Goal: Transaction & Acquisition: Purchase product/service

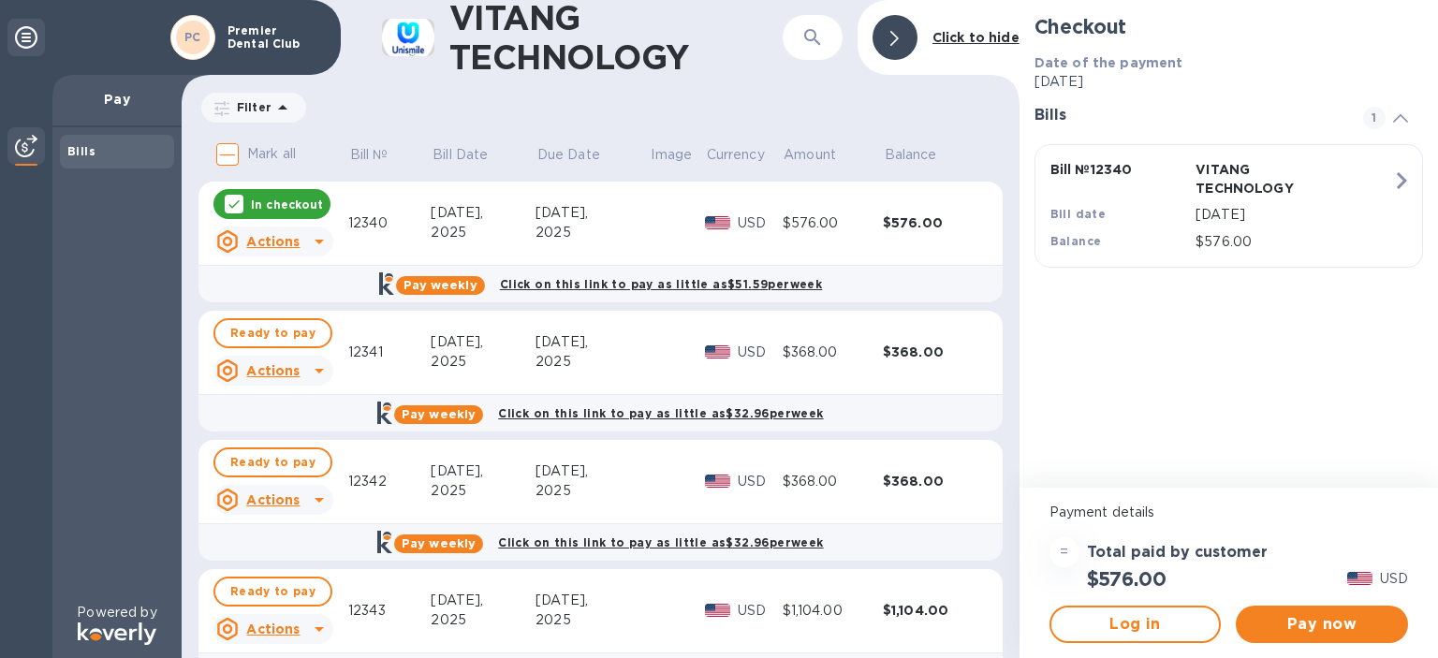
click at [230, 154] on input "Mark all" at bounding box center [227, 154] width 39 height 39
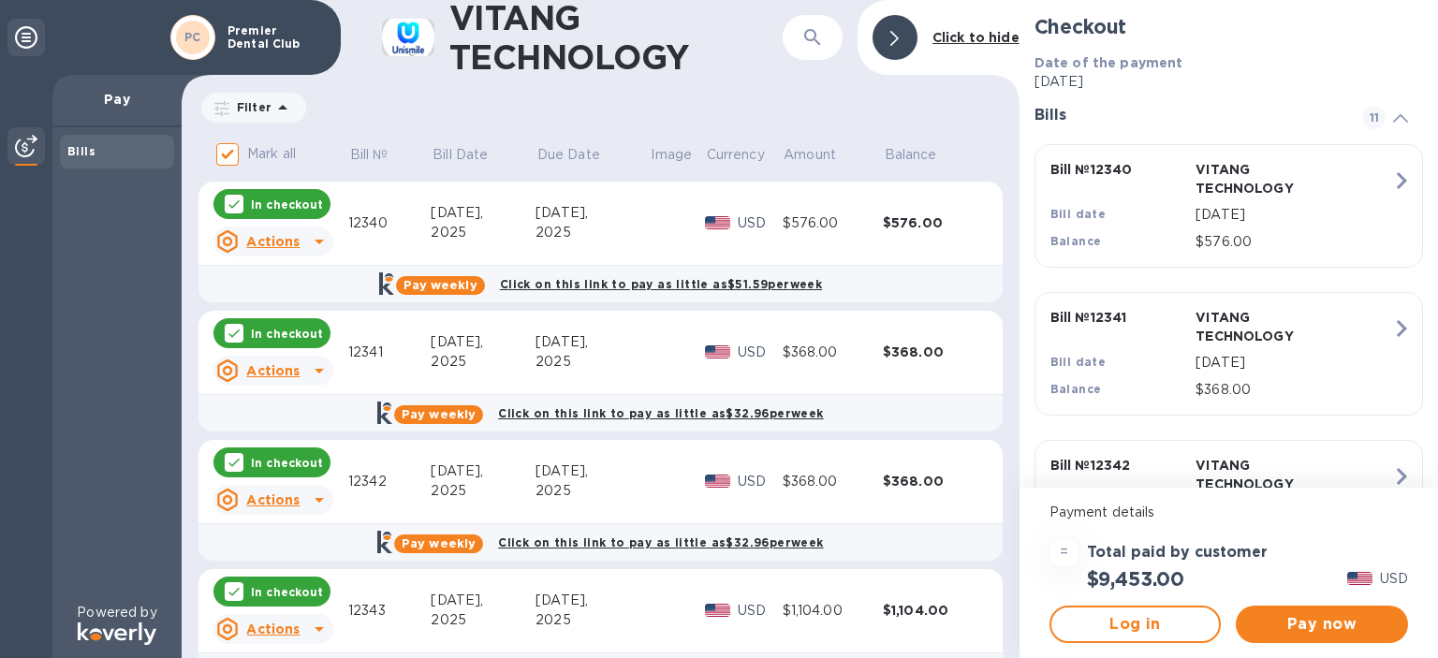
click at [234, 149] on input "Mark all" at bounding box center [227, 154] width 39 height 39
checkbox input "false"
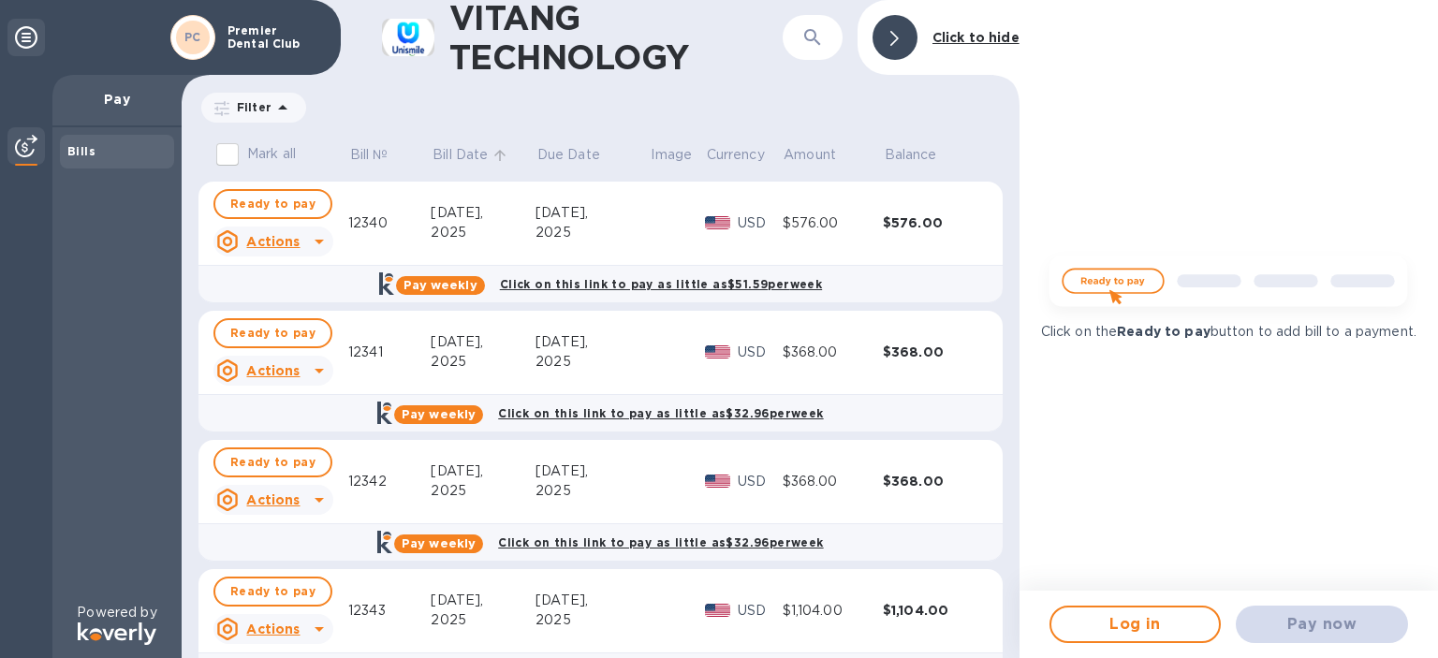
click at [469, 156] on p "Bill Date" at bounding box center [460, 155] width 55 height 20
click at [484, 157] on p "Bill Date" at bounding box center [460, 155] width 55 height 20
click at [286, 283] on div "Pay weekly Click on this link to pay as little as $331.01 per week" at bounding box center [600, 283] width 815 height 37
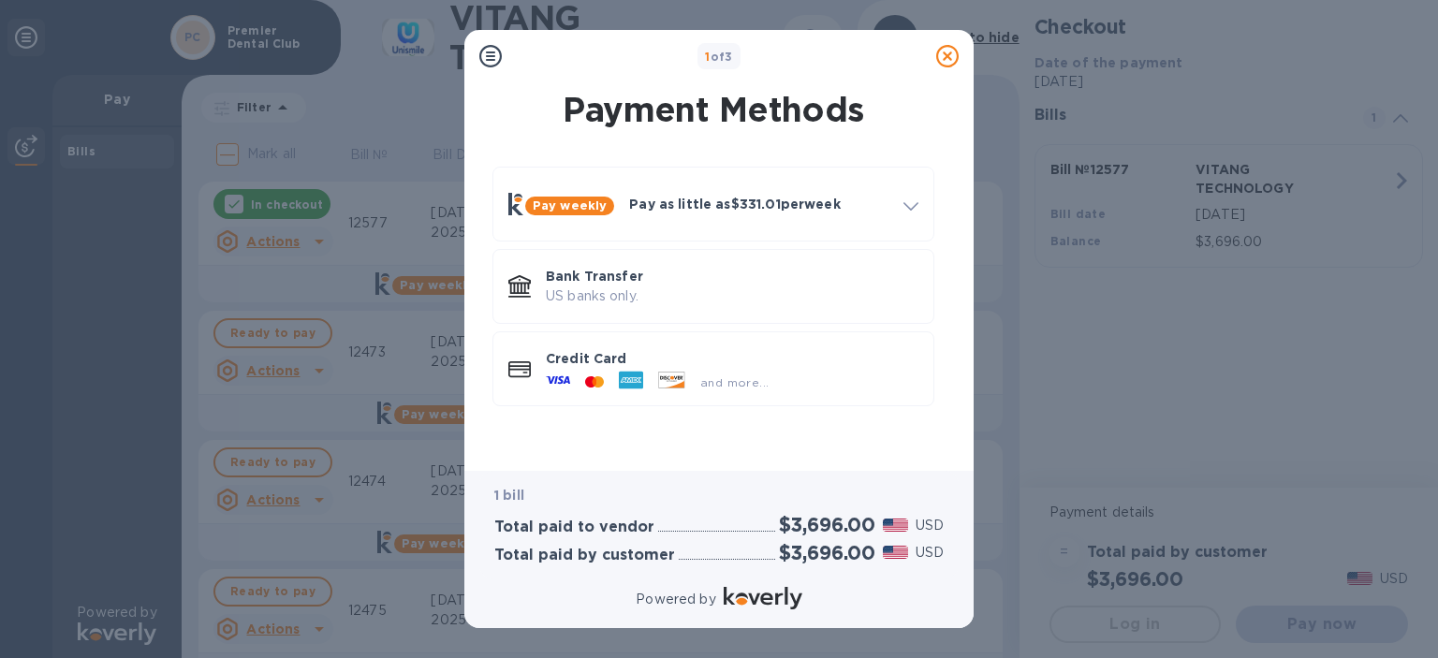
click at [942, 52] on icon at bounding box center [947, 56] width 22 height 22
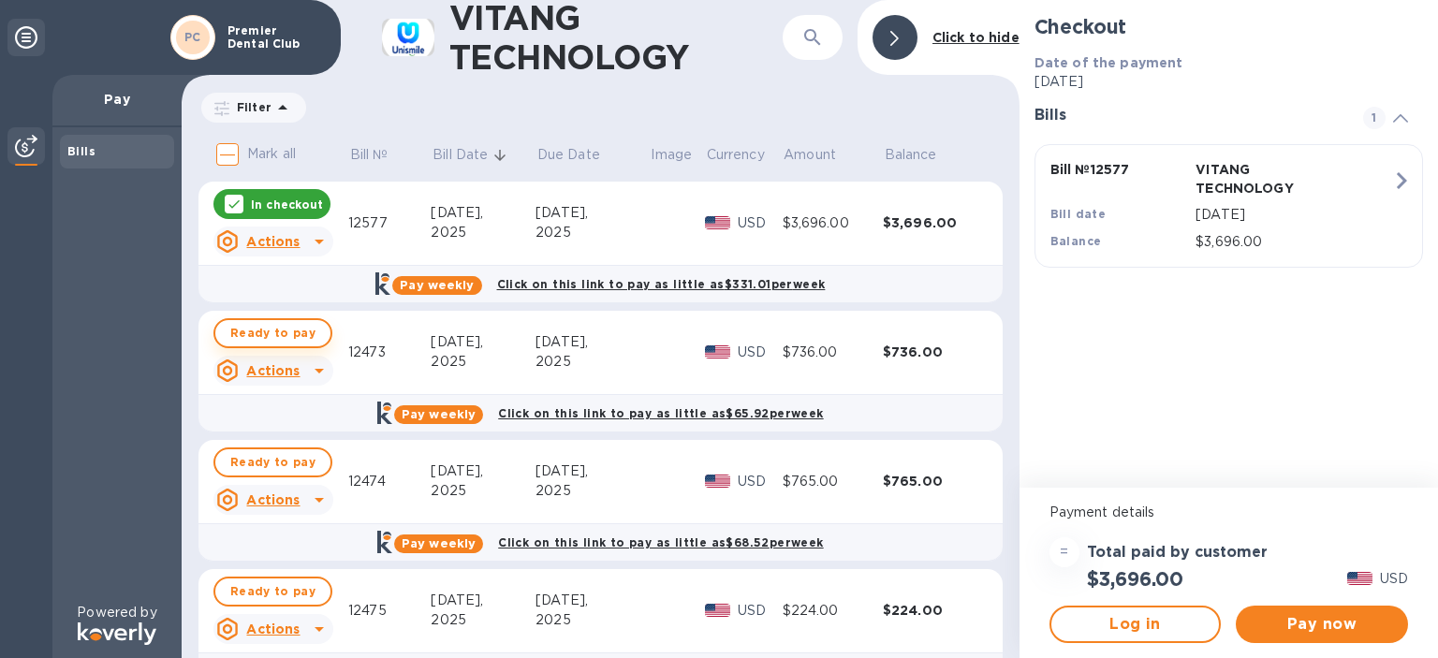
click at [266, 331] on span "Ready to pay" at bounding box center [272, 333] width 85 height 22
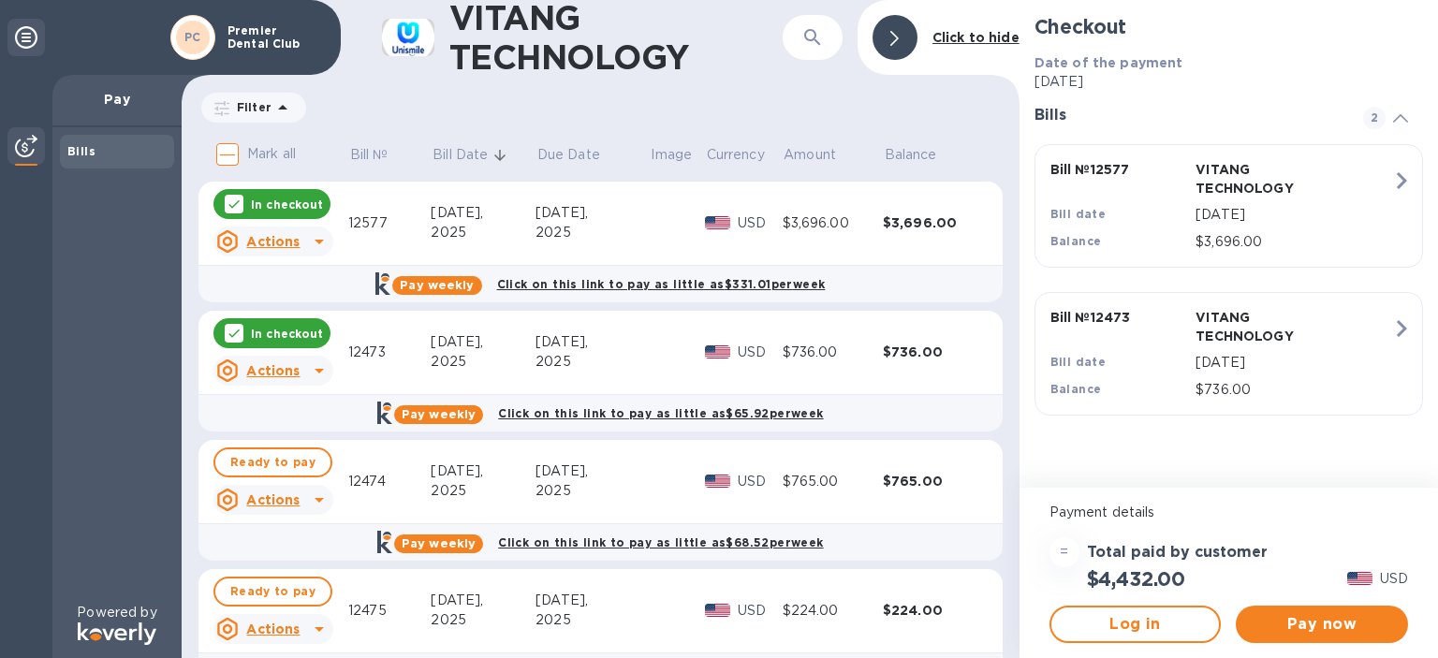
click at [270, 339] on p "In checkout" at bounding box center [287, 334] width 72 height 16
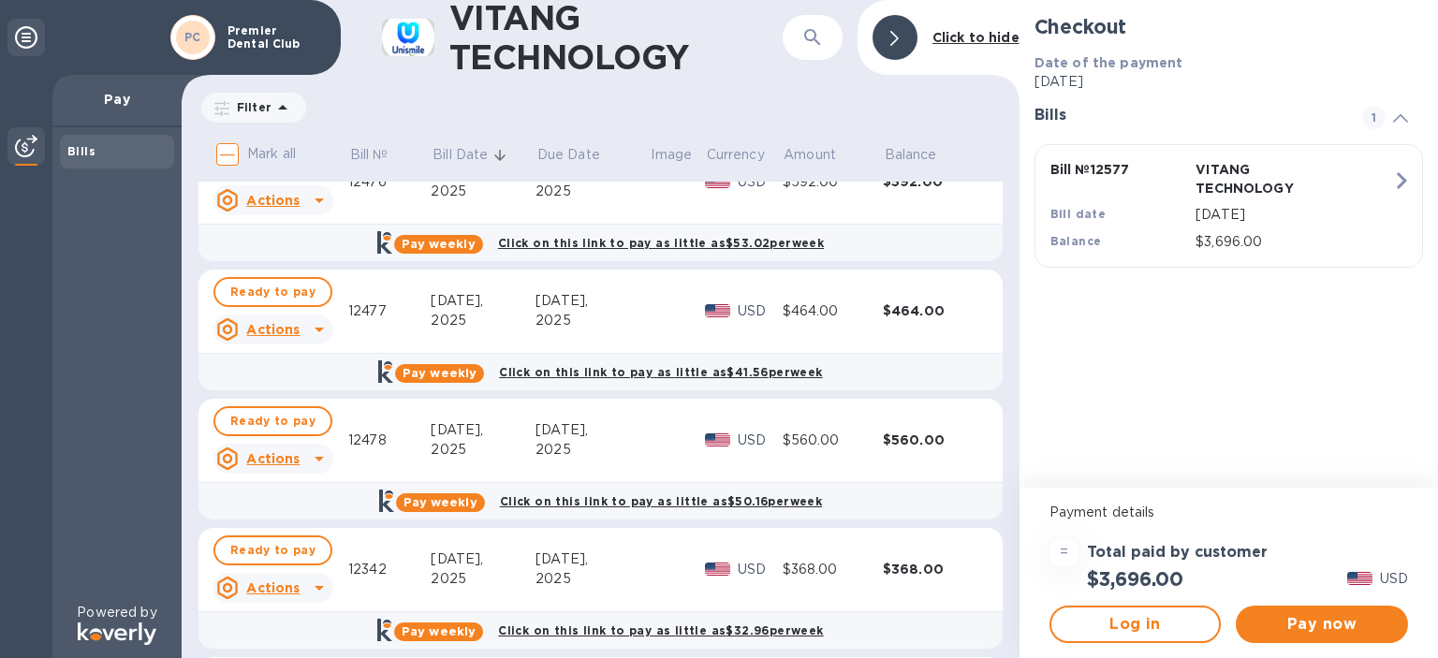
scroll to position [558, 0]
click at [258, 427] on span "Ready to pay" at bounding box center [272, 421] width 85 height 22
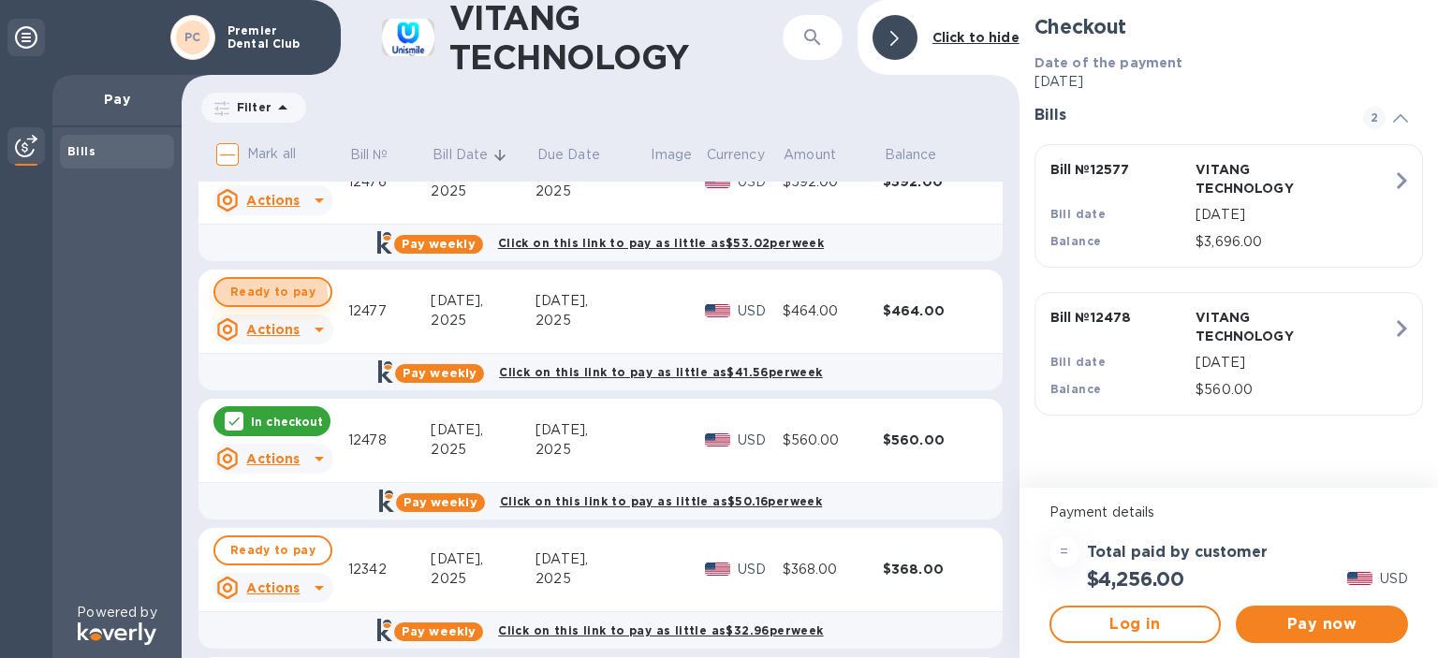
click at [258, 296] on span "Ready to pay" at bounding box center [272, 292] width 85 height 22
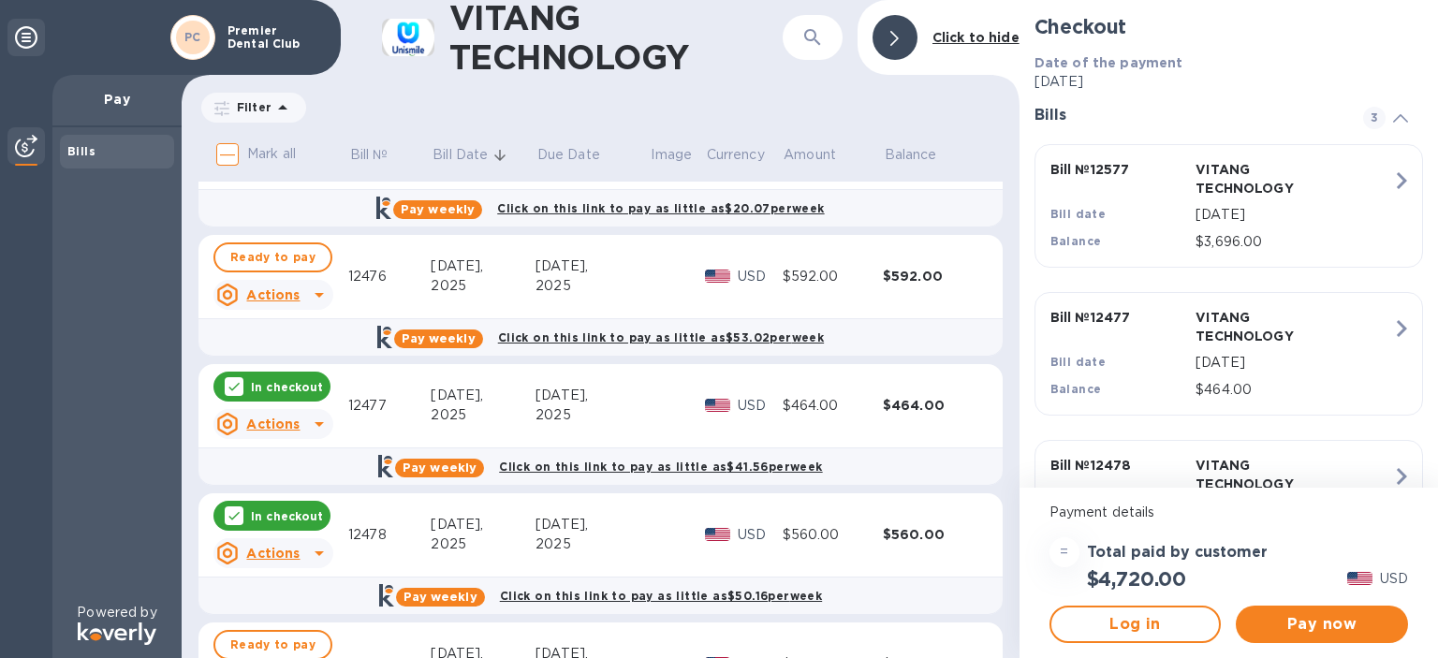
scroll to position [458, 0]
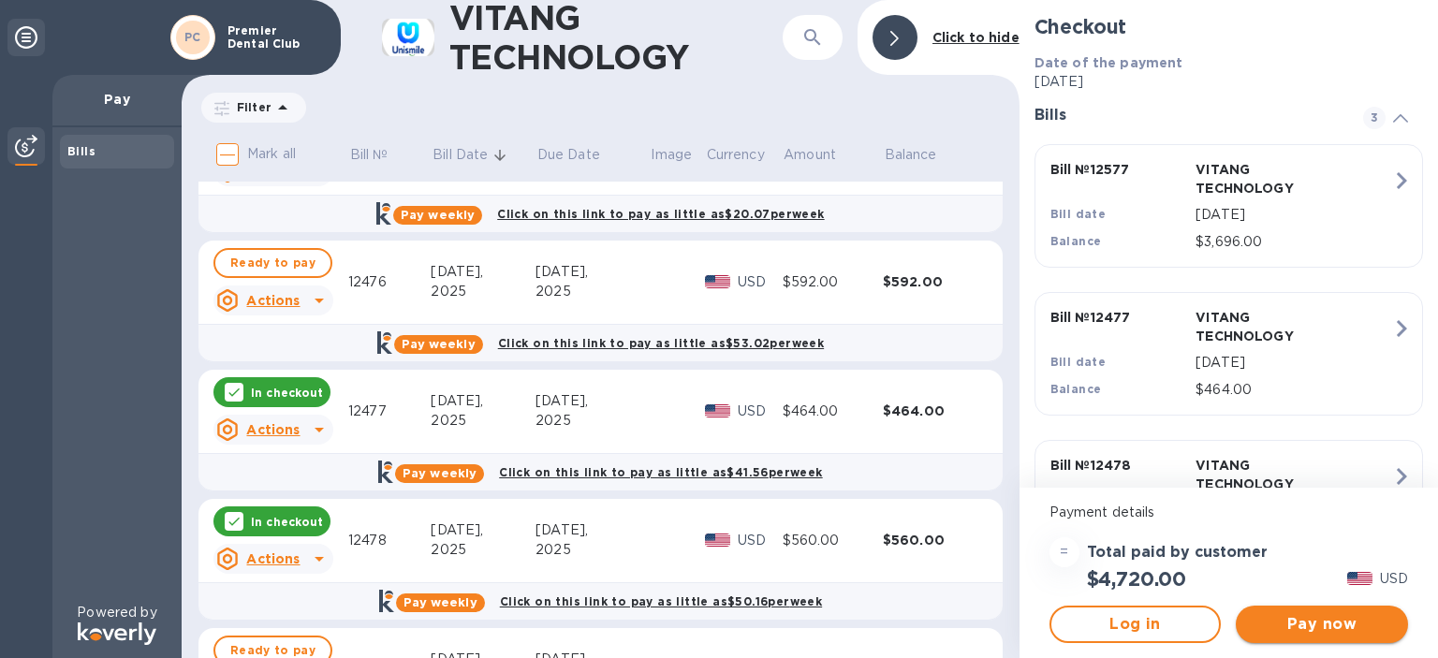
click at [1308, 627] on span "Pay now" at bounding box center [1322, 624] width 142 height 22
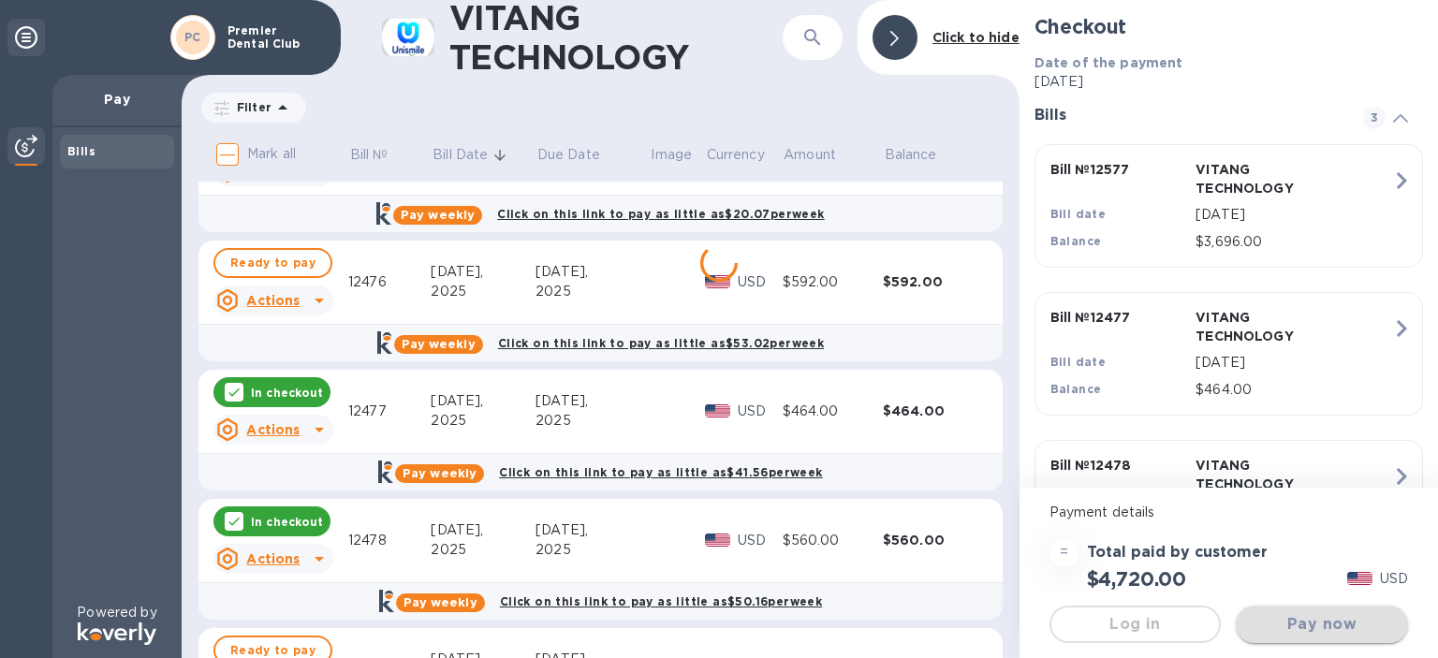
scroll to position [0, 0]
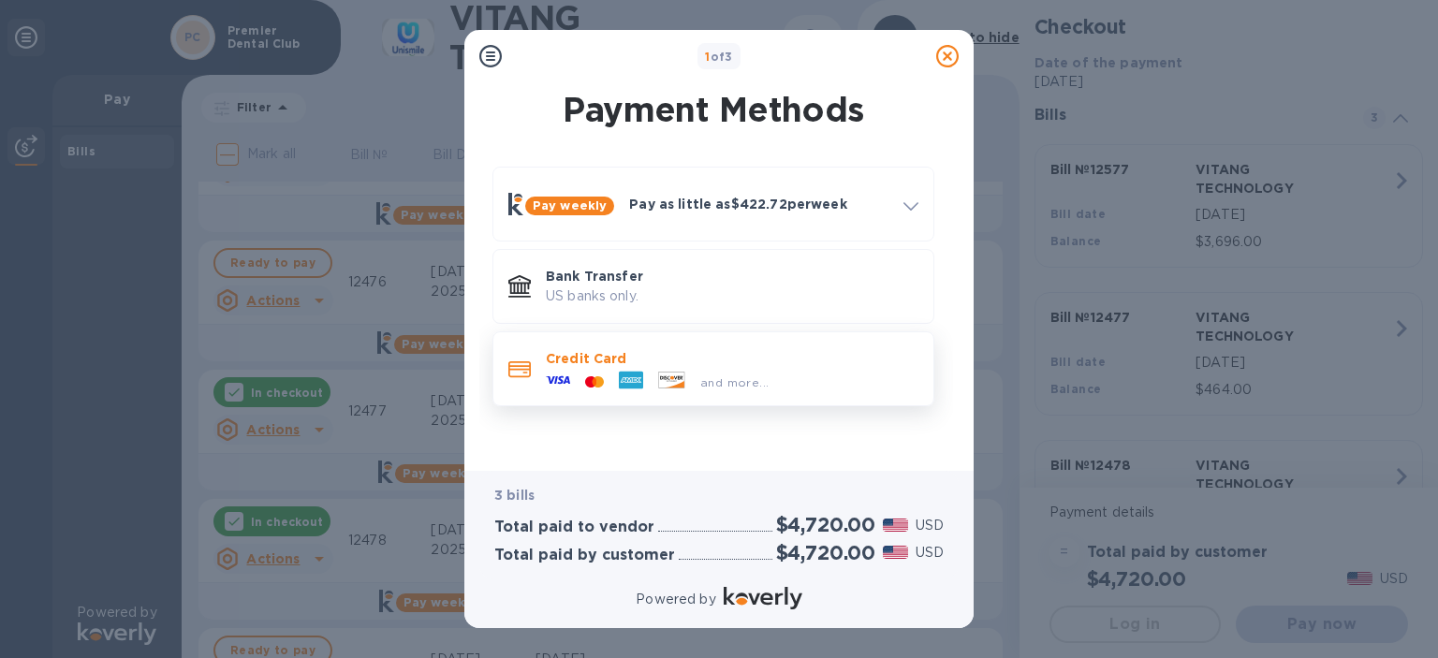
click at [653, 365] on p "Credit Card" at bounding box center [732, 358] width 373 height 19
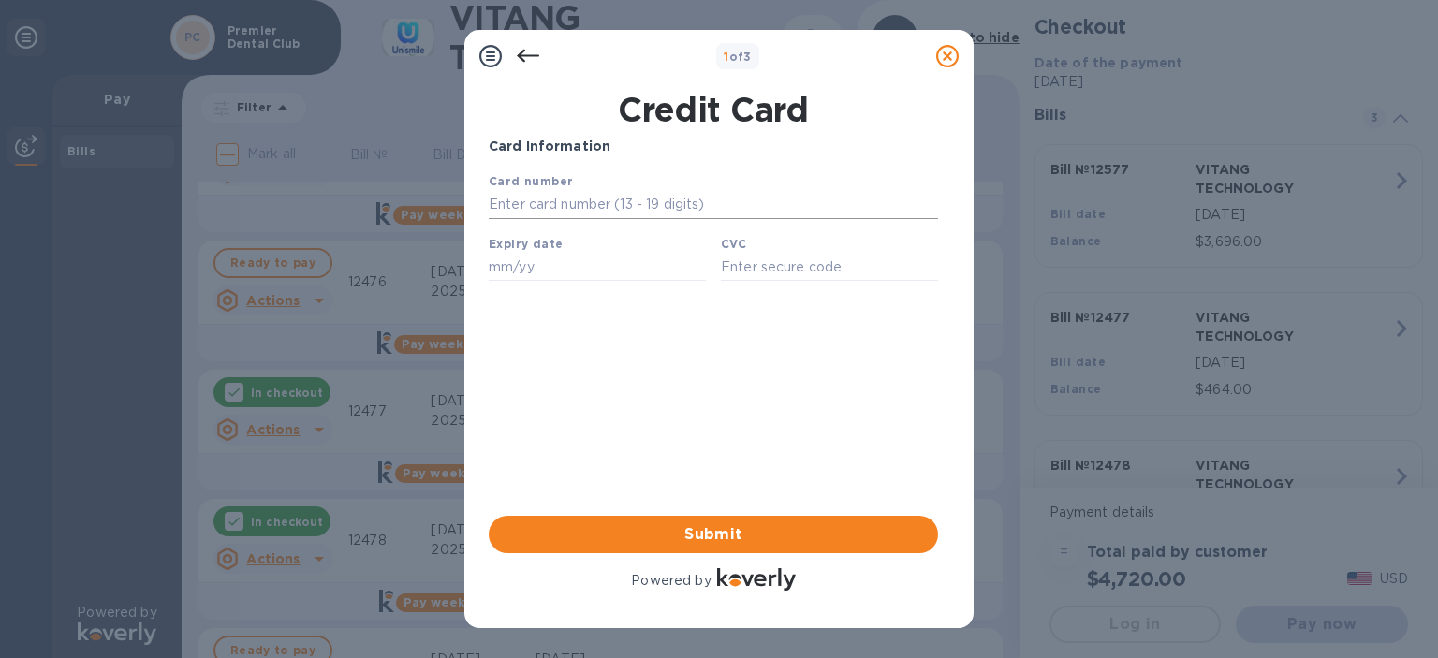
click at [558, 203] on input "text" at bounding box center [713, 205] width 449 height 28
click at [571, 209] on input "text" at bounding box center [713, 205] width 449 height 28
type input "[CREDIT_CARD_NUMBER]"
click at [501, 281] on input "text" at bounding box center [597, 267] width 217 height 28
type input "11/27"
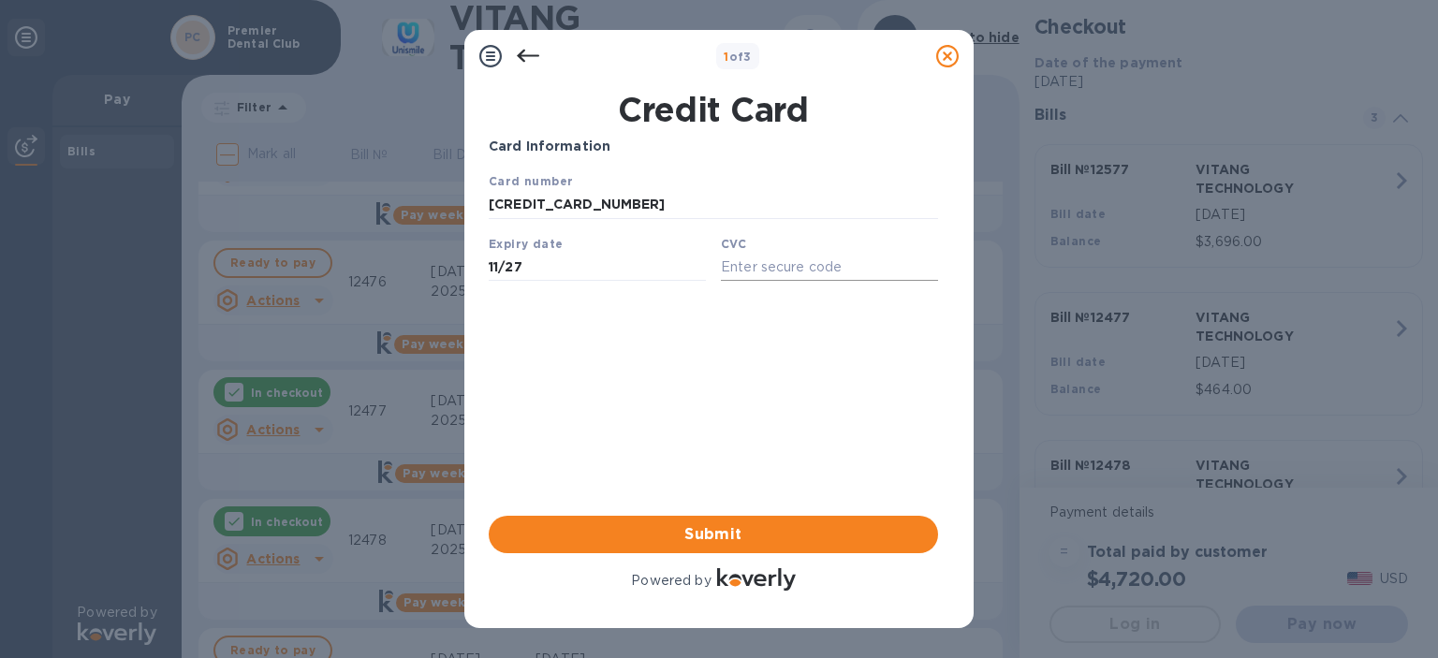
click at [758, 276] on input "text" at bounding box center [829, 267] width 217 height 28
type input "664"
click at [624, 531] on span "Submit" at bounding box center [713, 534] width 419 height 22
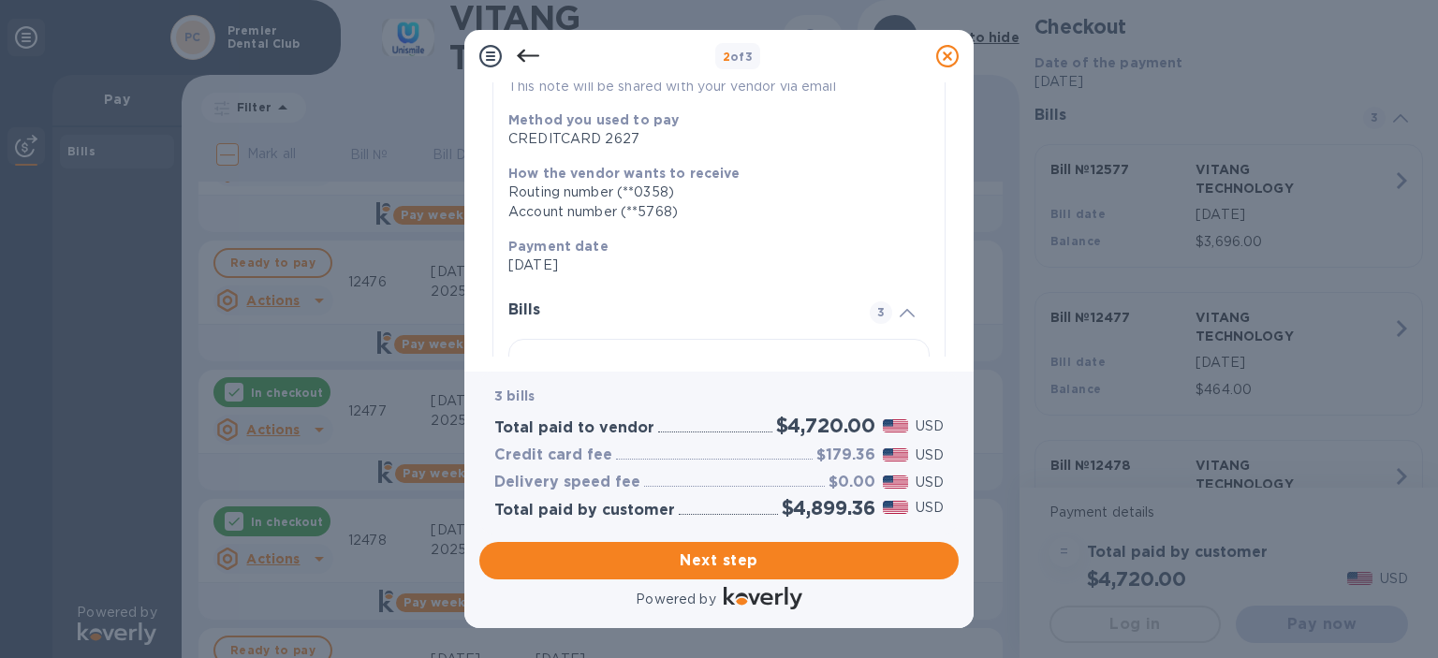
scroll to position [185, 0]
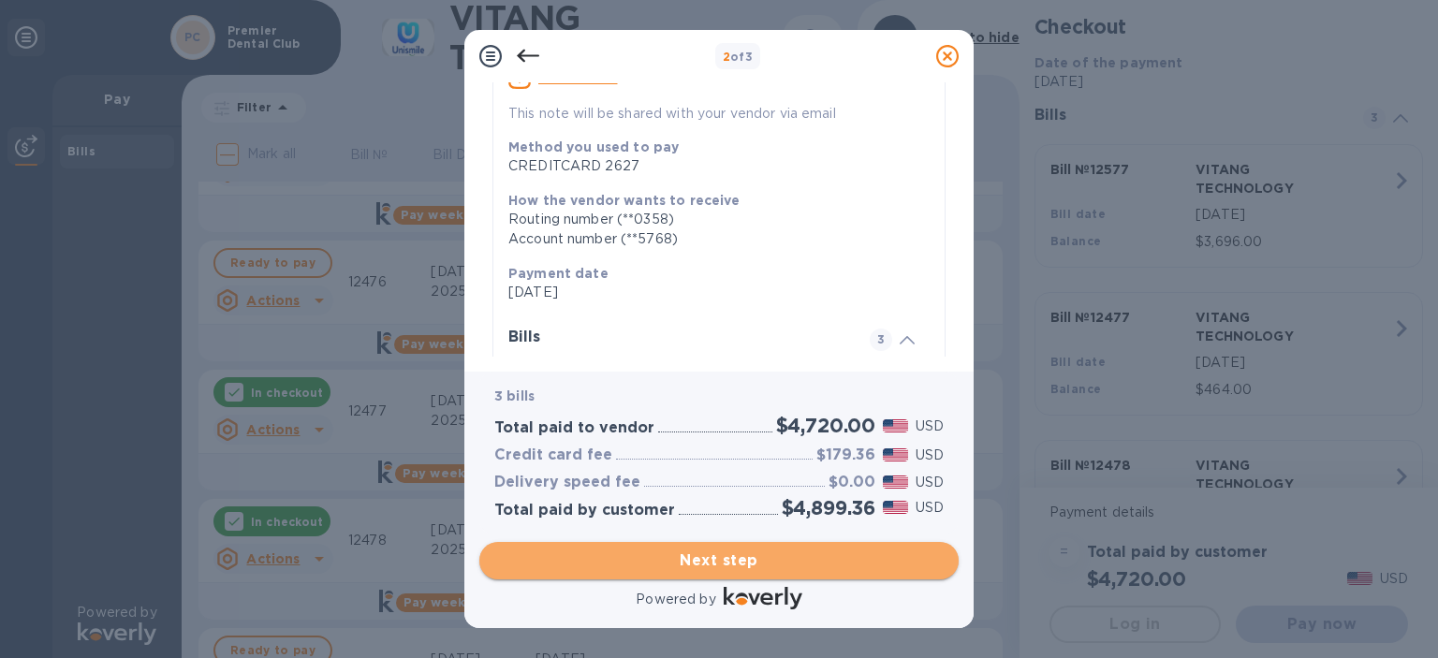
click at [672, 550] on span "Next step" at bounding box center [718, 561] width 449 height 22
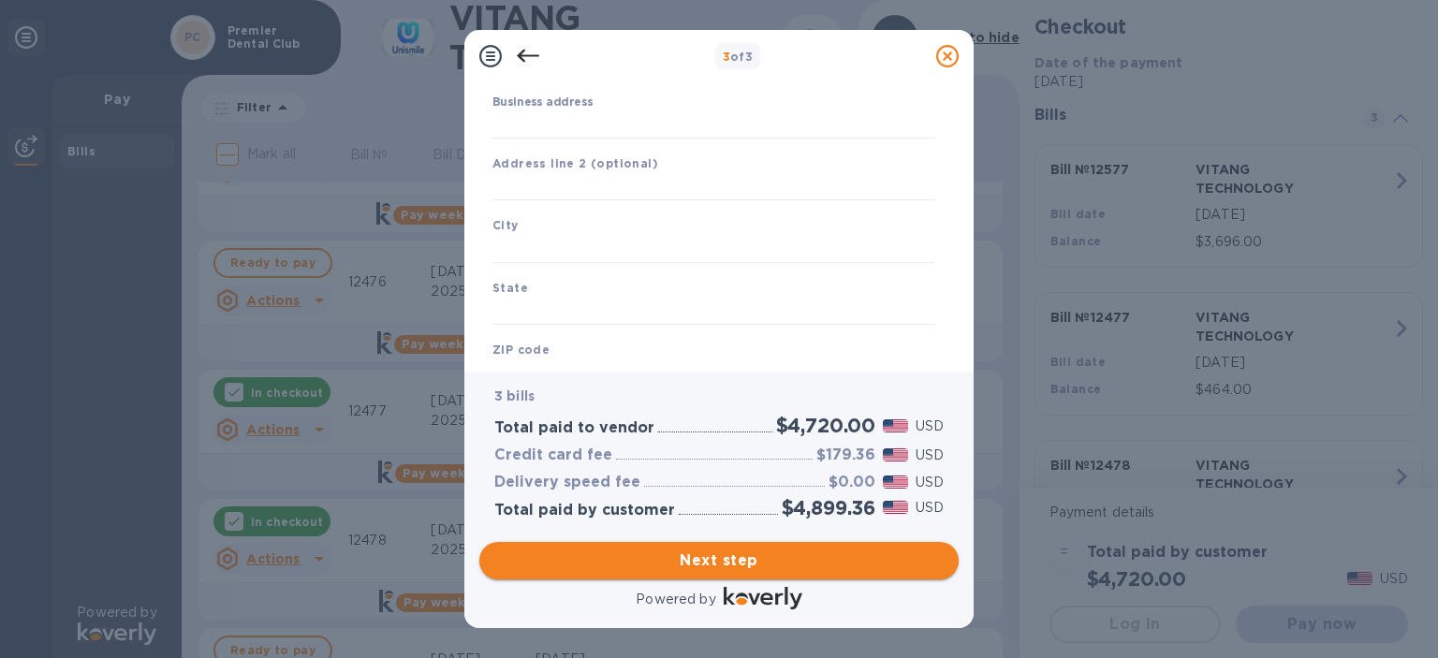
type input "[GEOGRAPHIC_DATA]"
click at [576, 114] on input "Business address" at bounding box center [713, 121] width 442 height 28
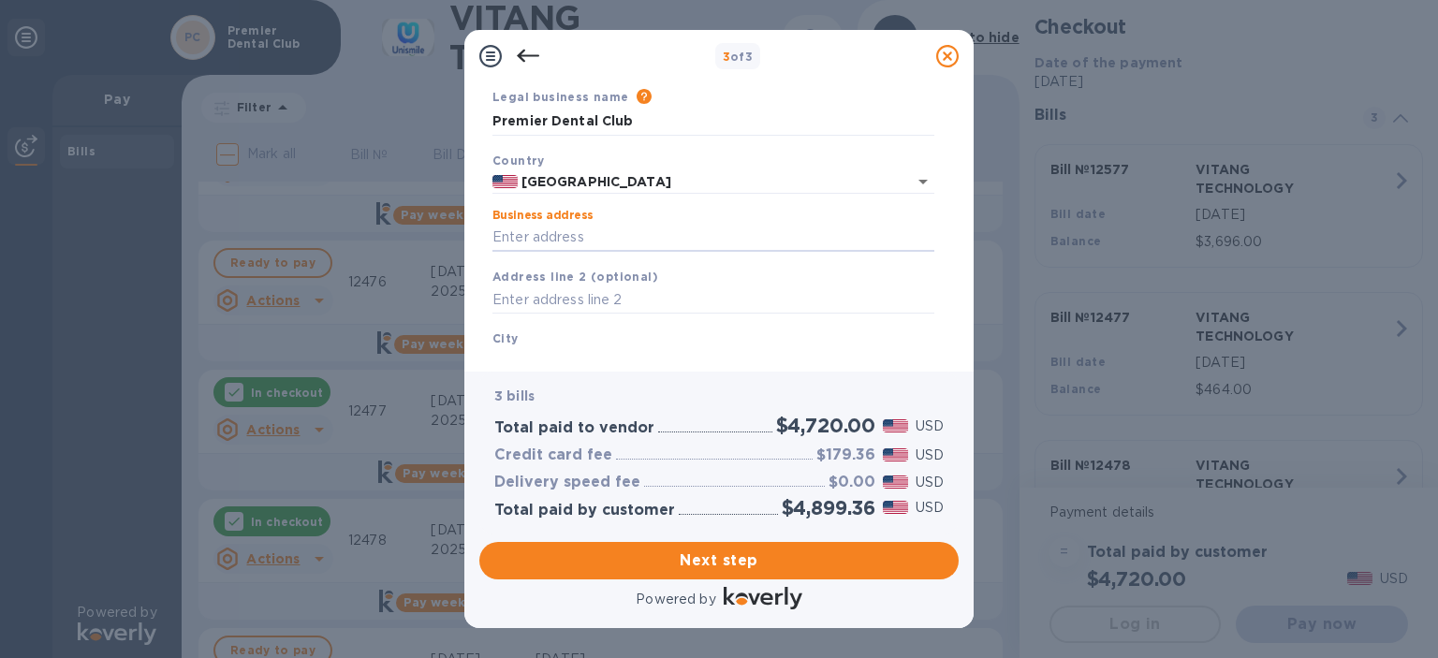
scroll to position [10, 0]
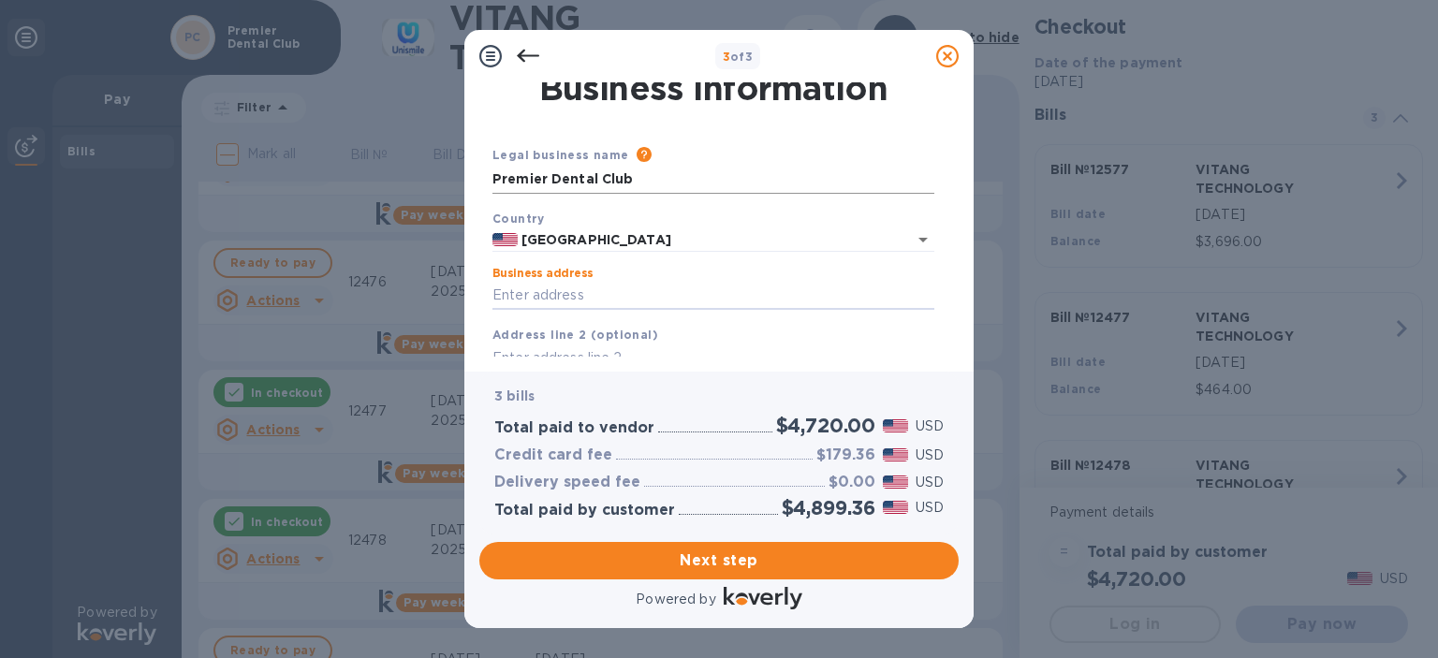
click at [609, 183] on input "Premier Dental Club" at bounding box center [713, 180] width 442 height 28
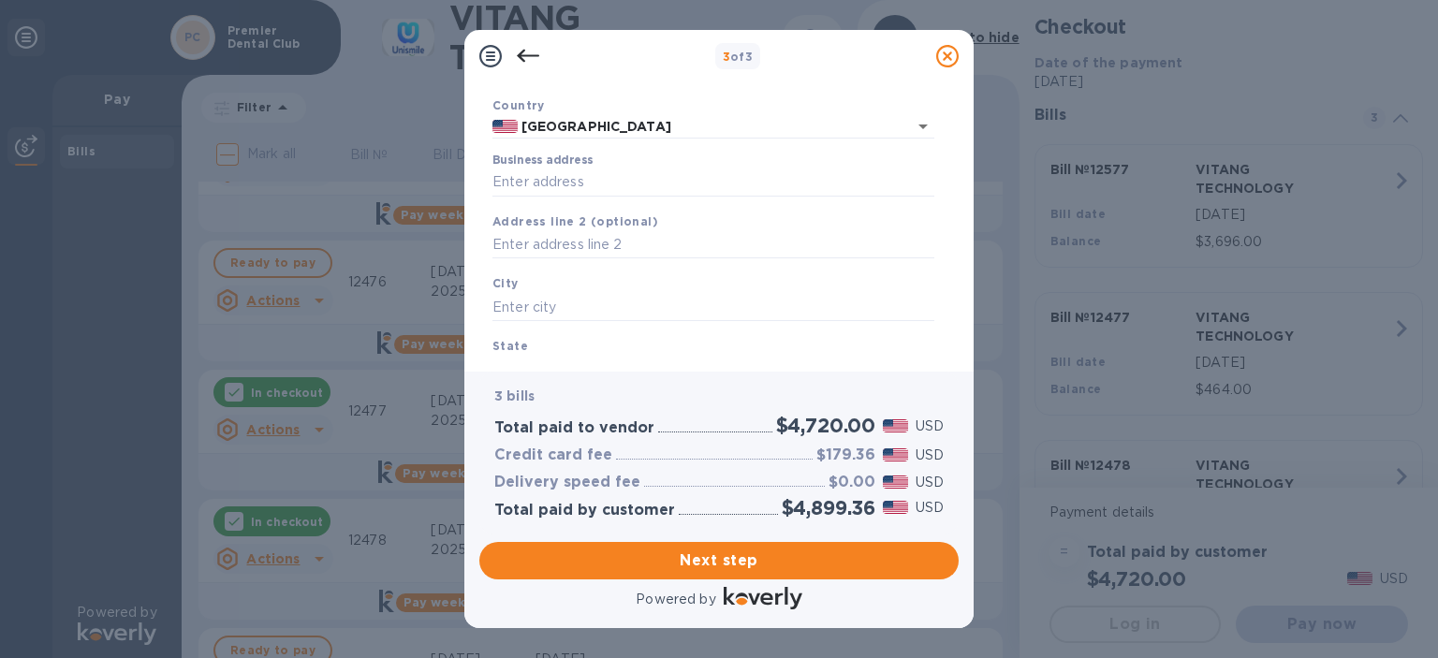
scroll to position [79, 0]
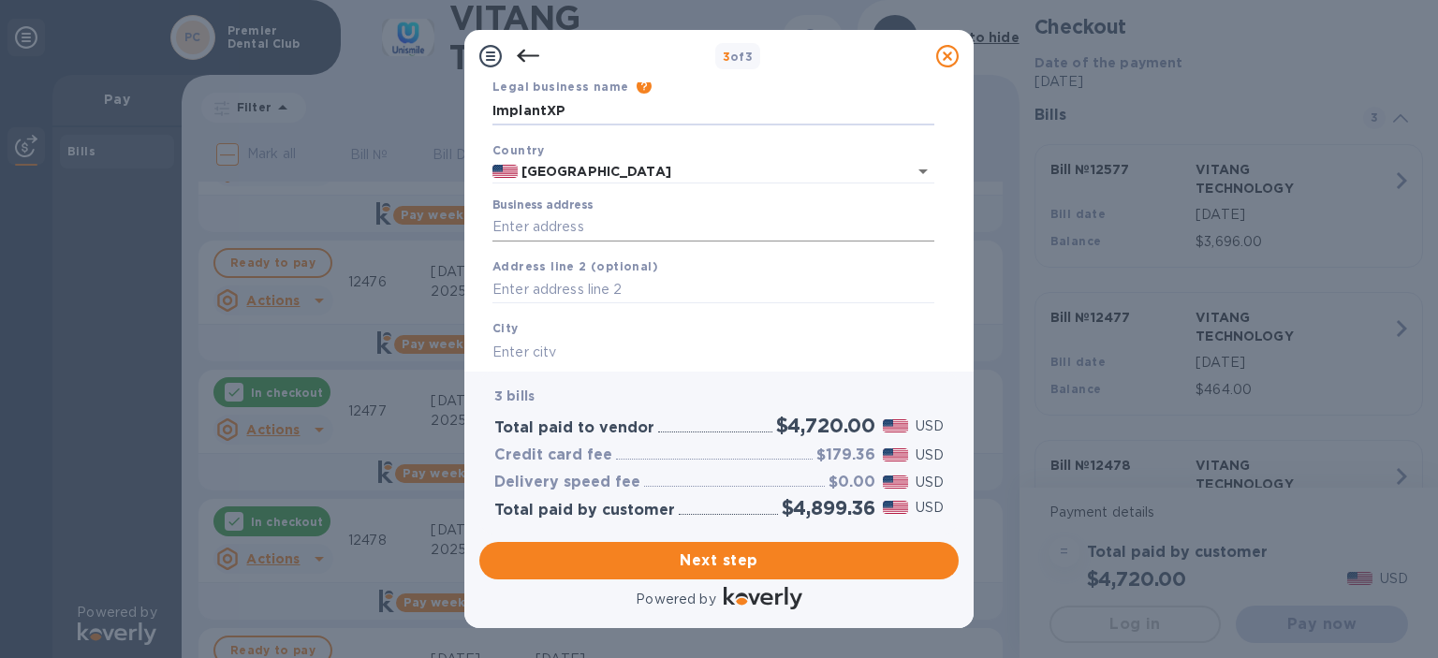
type input "ImplantXP"
click at [545, 232] on input "Business address" at bounding box center [713, 227] width 442 height 28
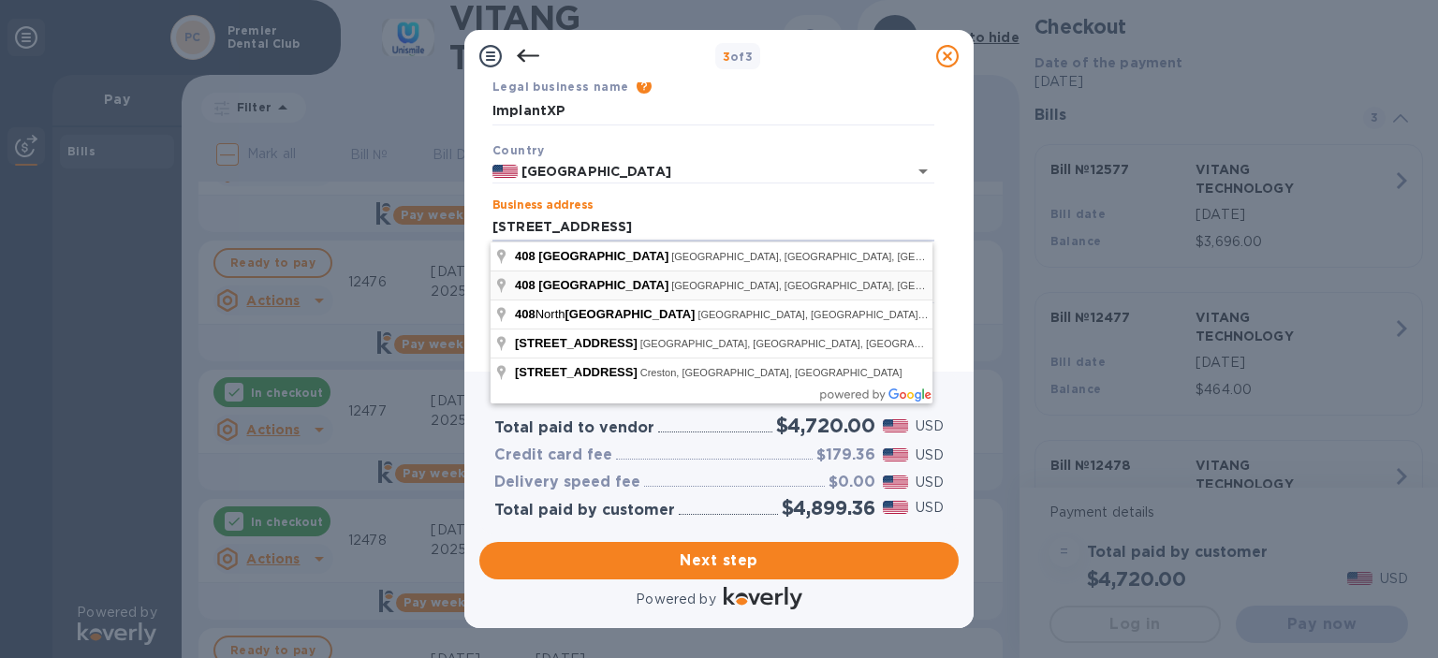
type input "[STREET_ADDRESS]"
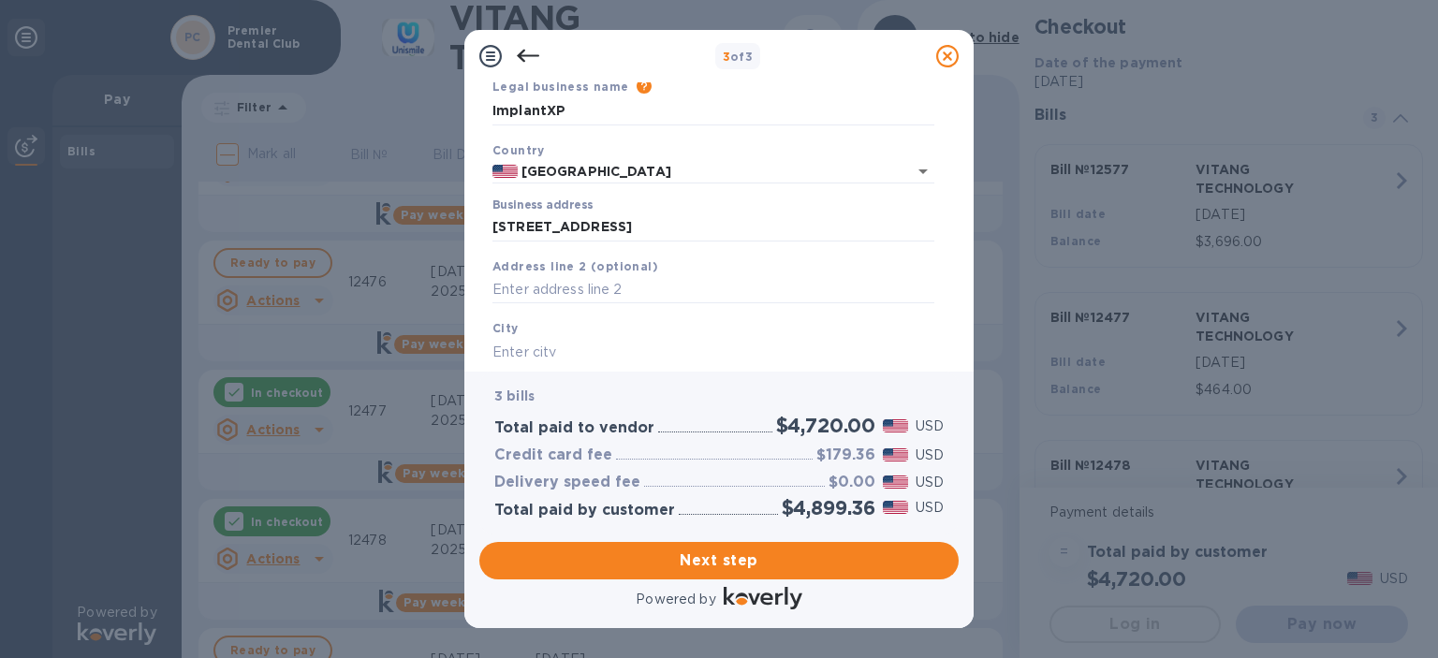
type input "[GEOGRAPHIC_DATA]"
type input "PA"
type input "19090"
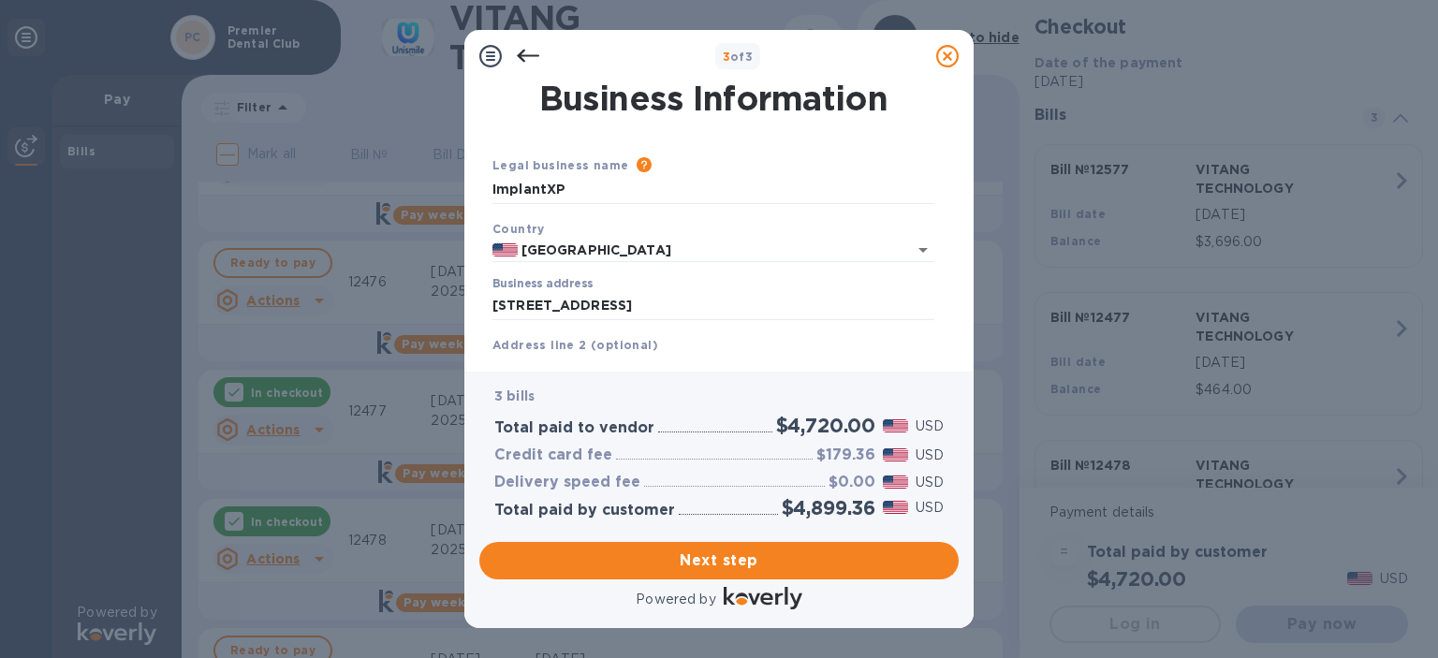
scroll to position [281, 0]
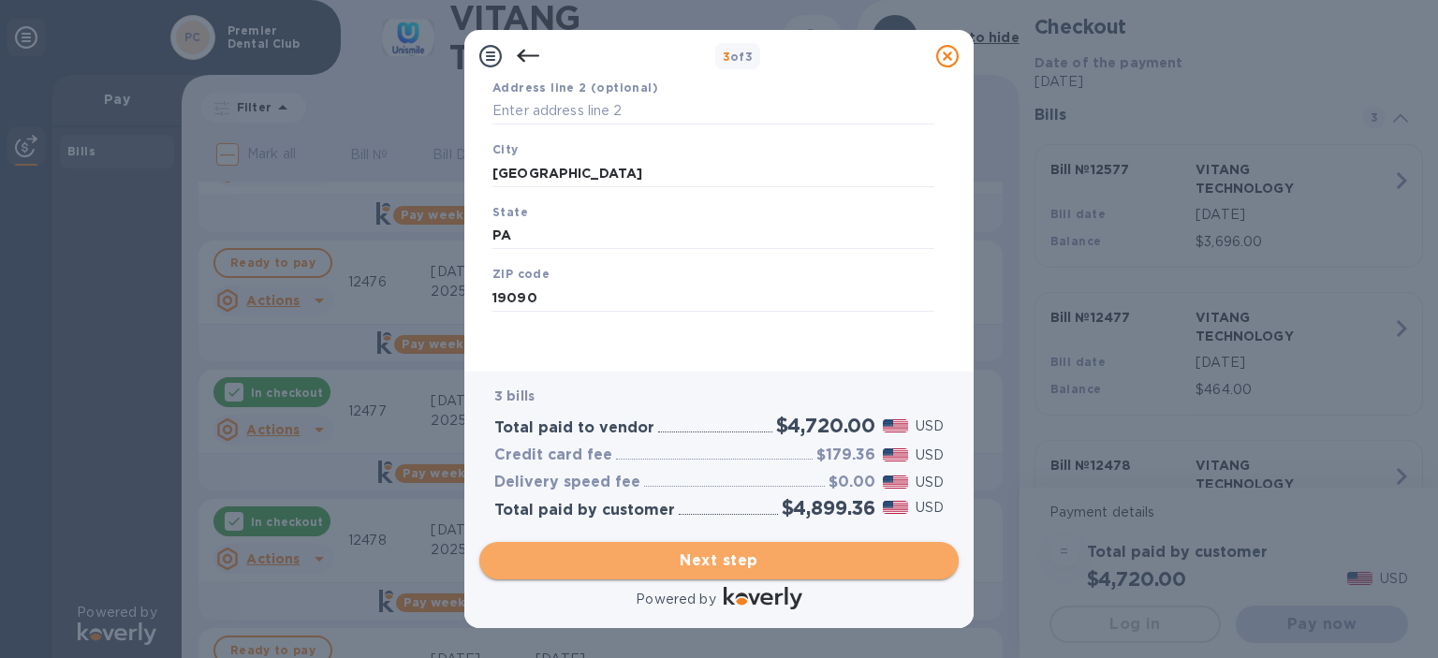
click at [634, 550] on span "Next step" at bounding box center [718, 561] width 449 height 22
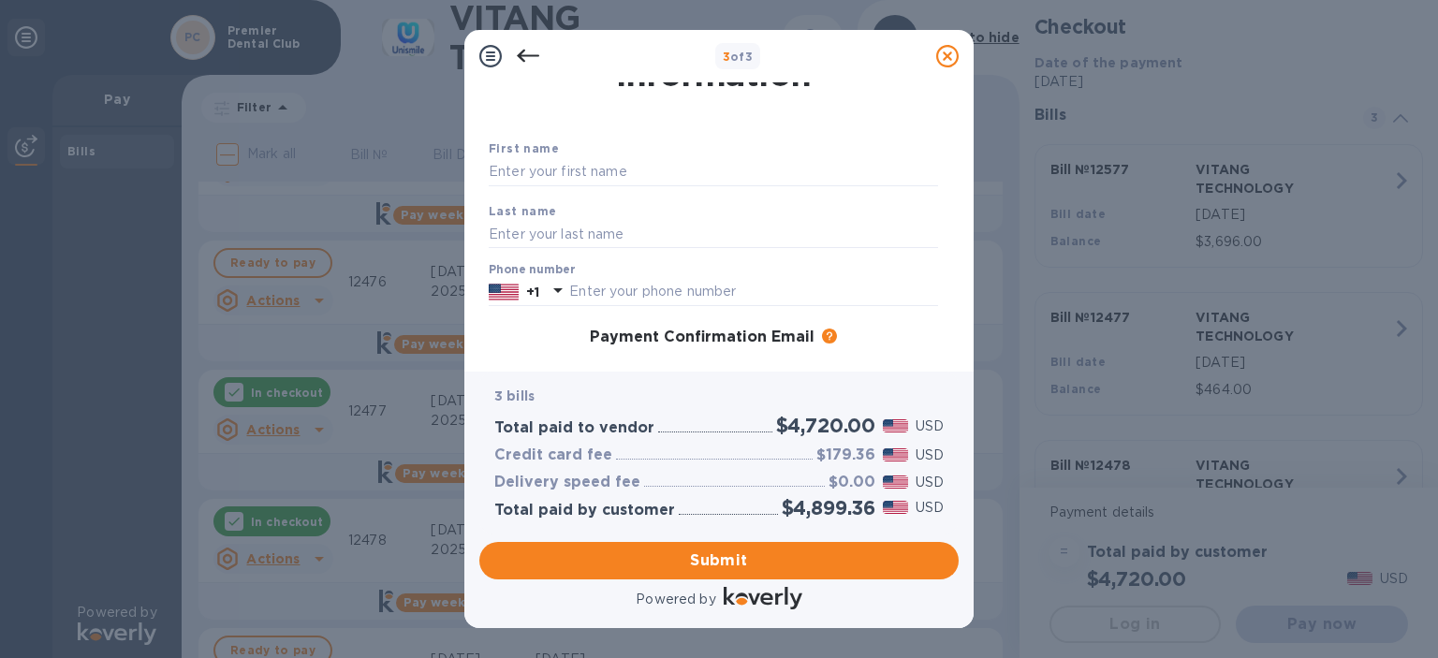
scroll to position [21, 0]
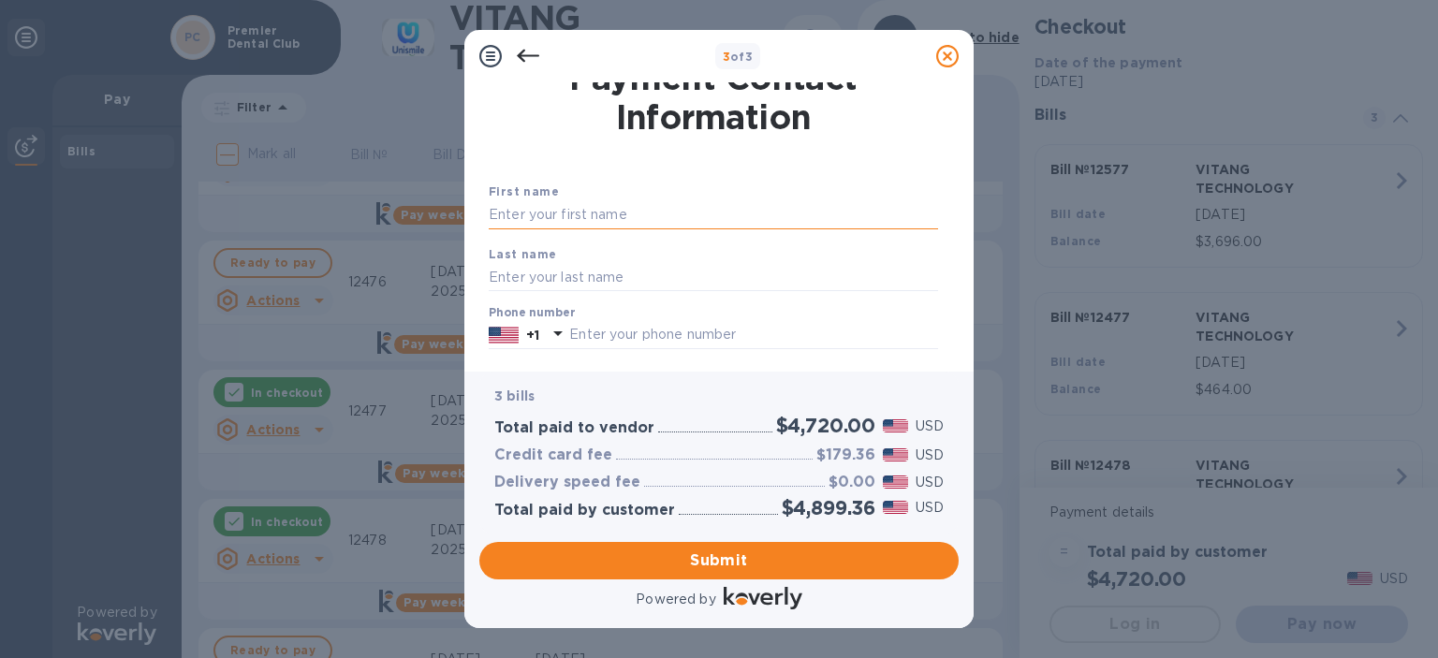
click at [575, 219] on input "text" at bounding box center [713, 215] width 449 height 28
type input "Tae"
click at [522, 272] on input "text" at bounding box center [713, 277] width 449 height 28
type input "[PERSON_NAME]"
click at [608, 335] on input "text" at bounding box center [753, 335] width 369 height 28
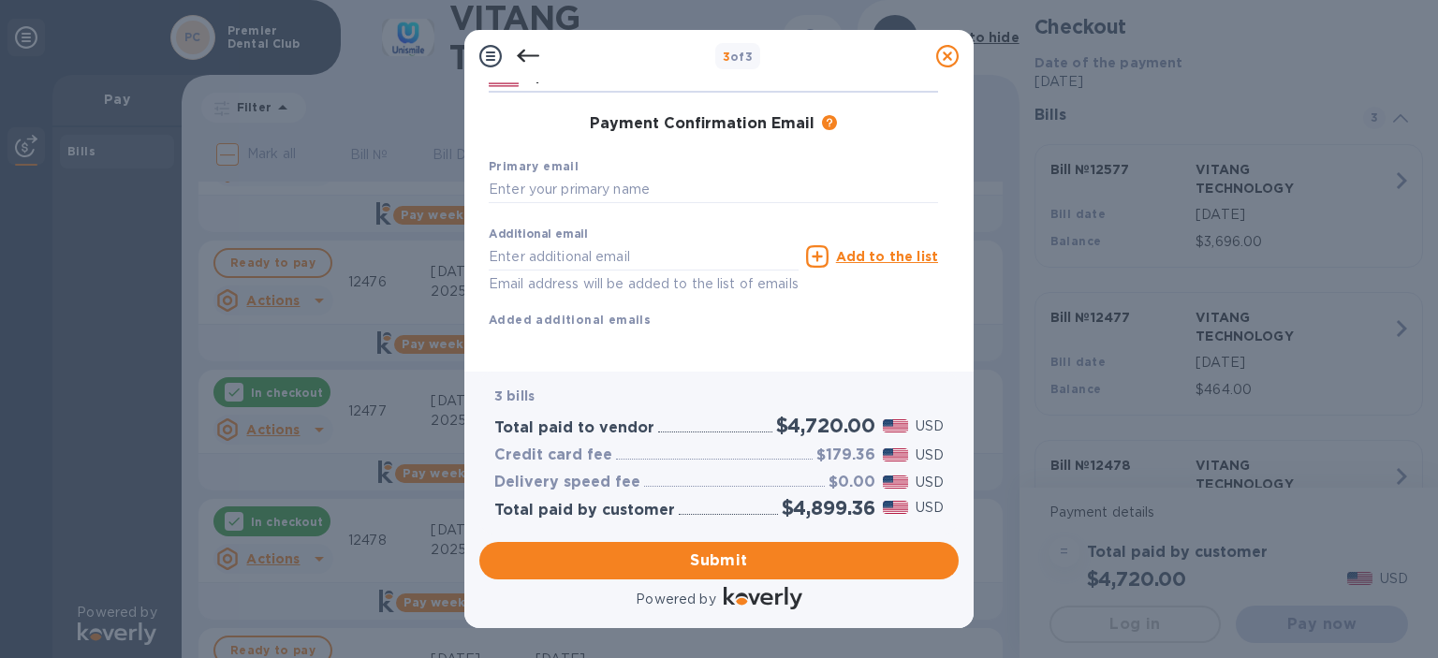
scroll to position [277, 0]
type input "2027029958"
click at [573, 192] on input "text" at bounding box center [713, 190] width 449 height 28
type input "t"
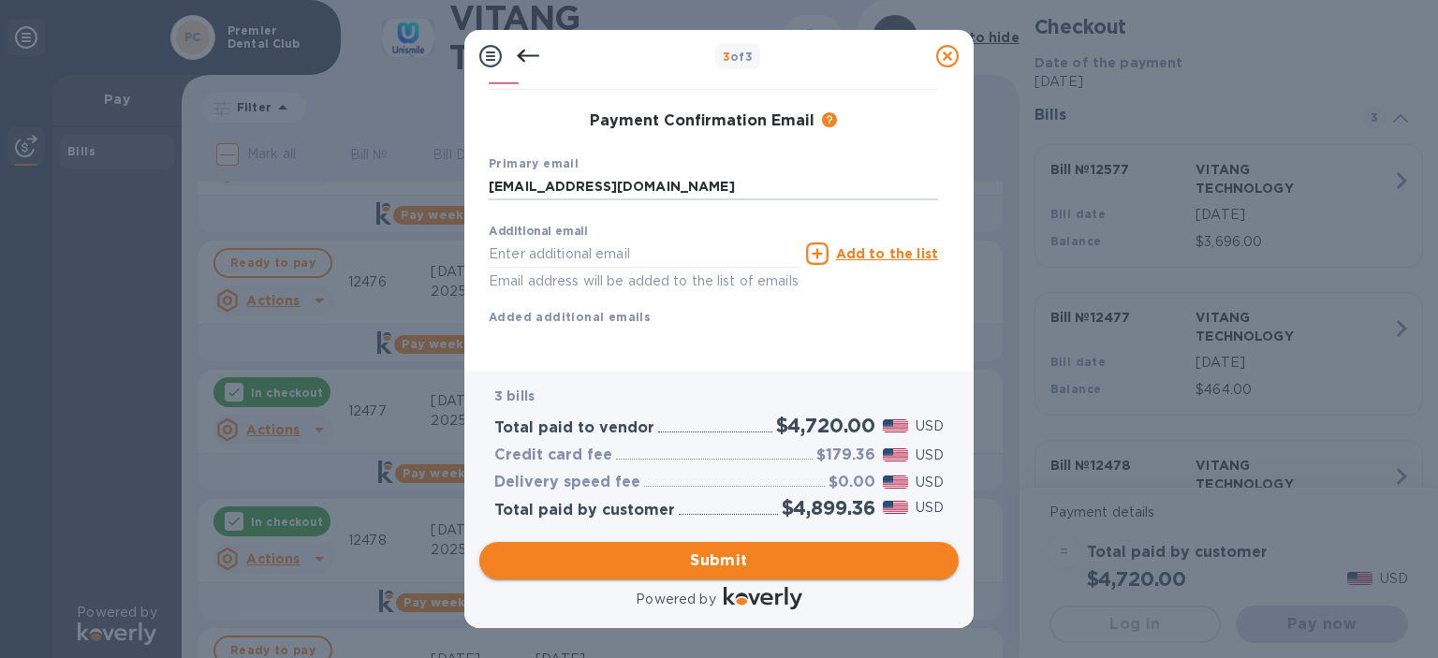
type input "[EMAIL_ADDRESS][DOMAIN_NAME]"
click at [708, 568] on span "Submit" at bounding box center [718, 561] width 449 height 22
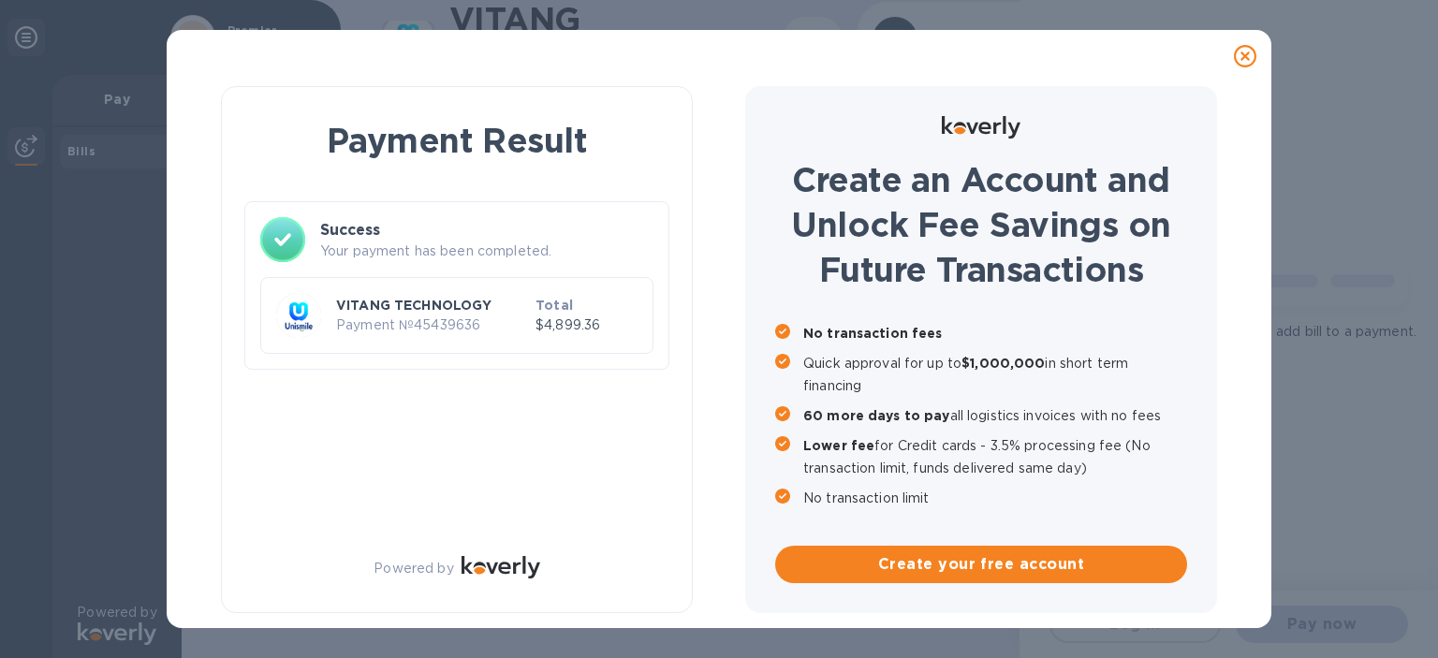
scroll to position [0, 0]
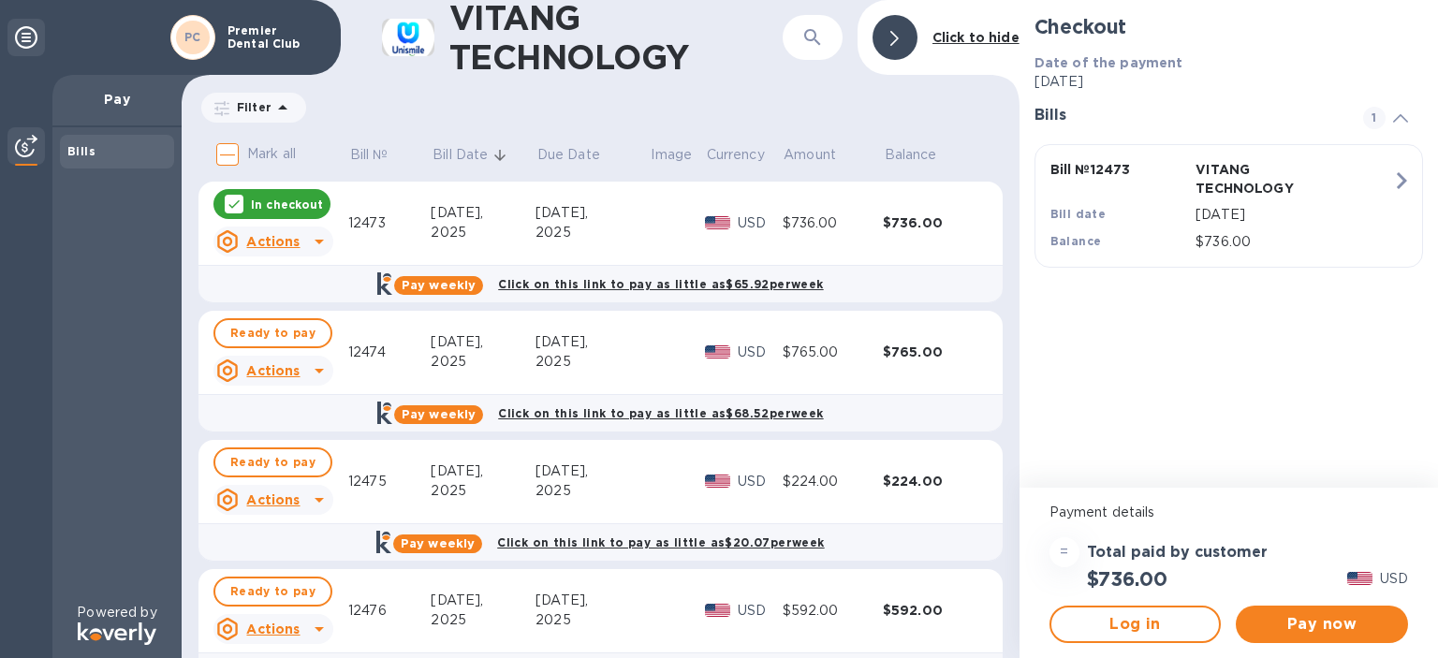
click at [895, 53] on div at bounding box center [895, 37] width 45 height 45
